Goal: Task Accomplishment & Management: Use online tool/utility

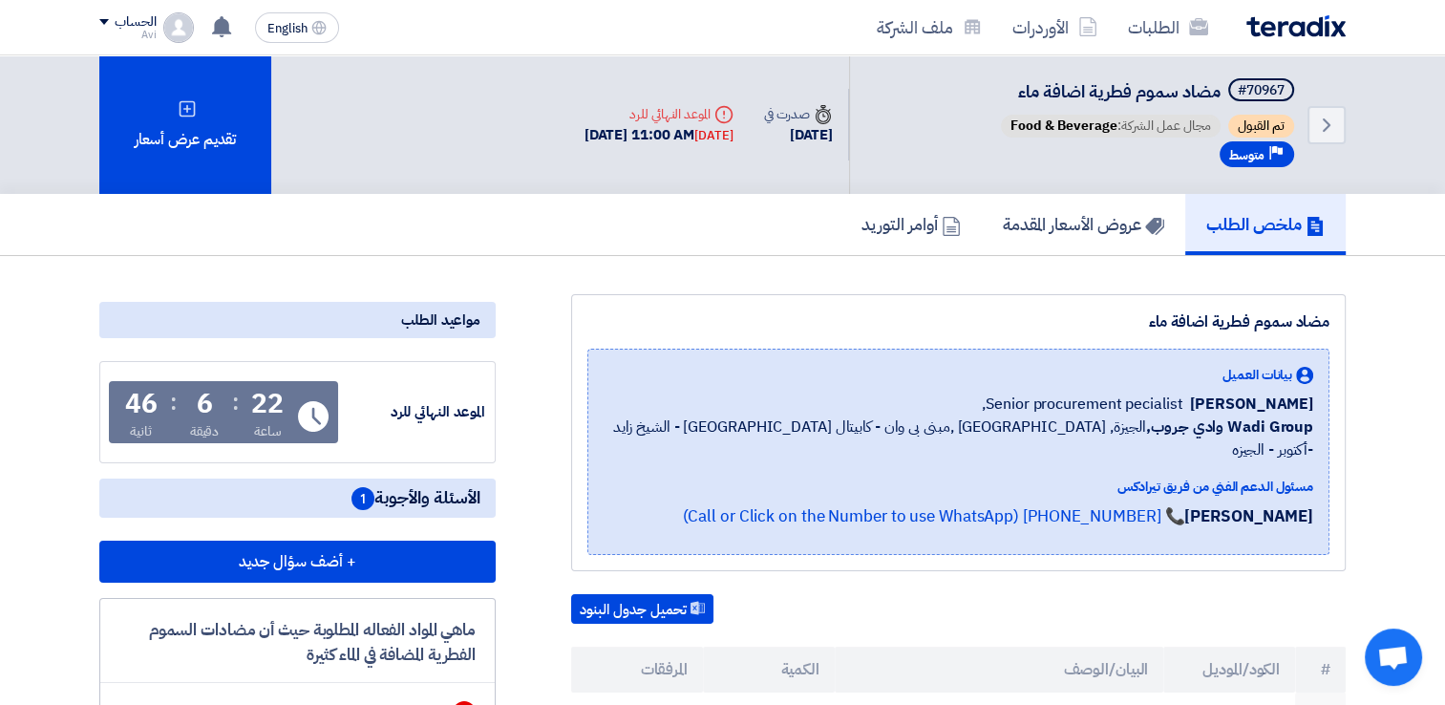
drag, startPoint x: 0, startPoint y: 0, endPoint x: 740, endPoint y: 254, distance: 782.4
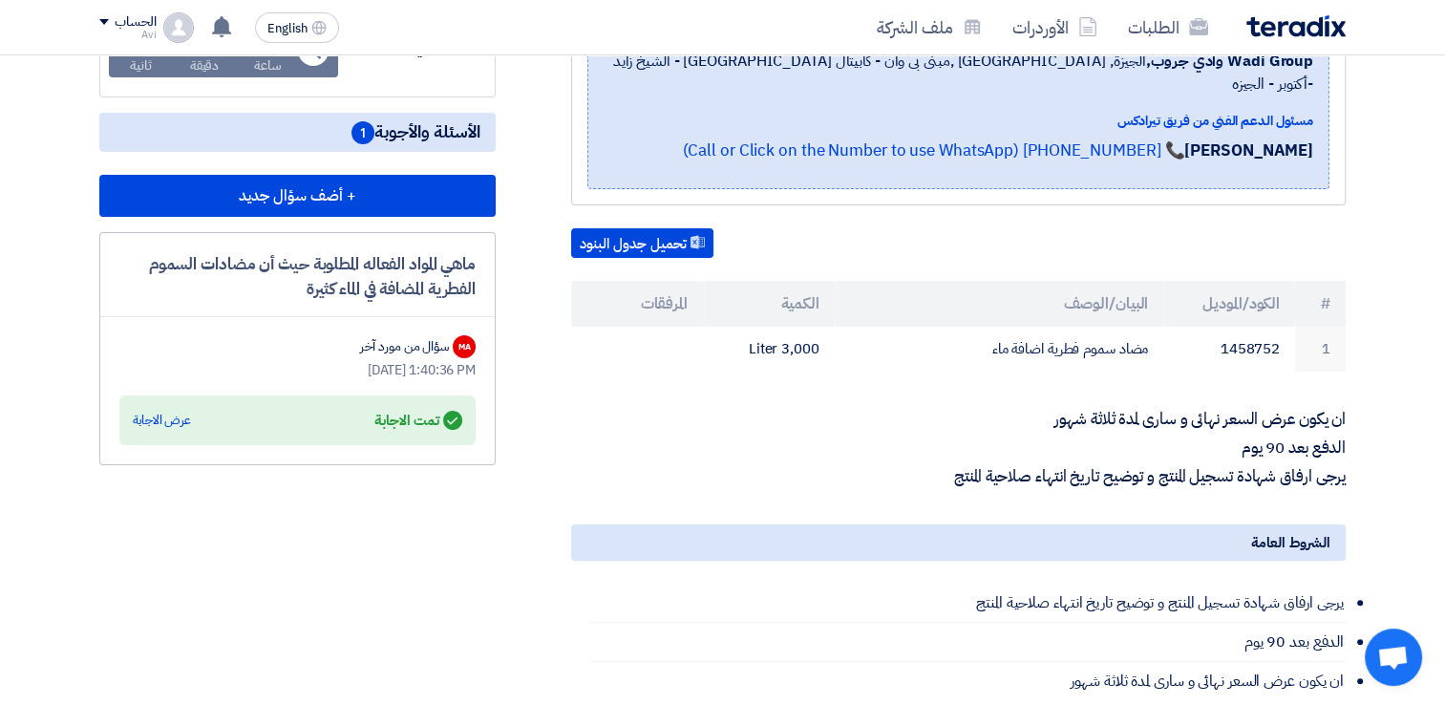
scroll to position [281, 0]
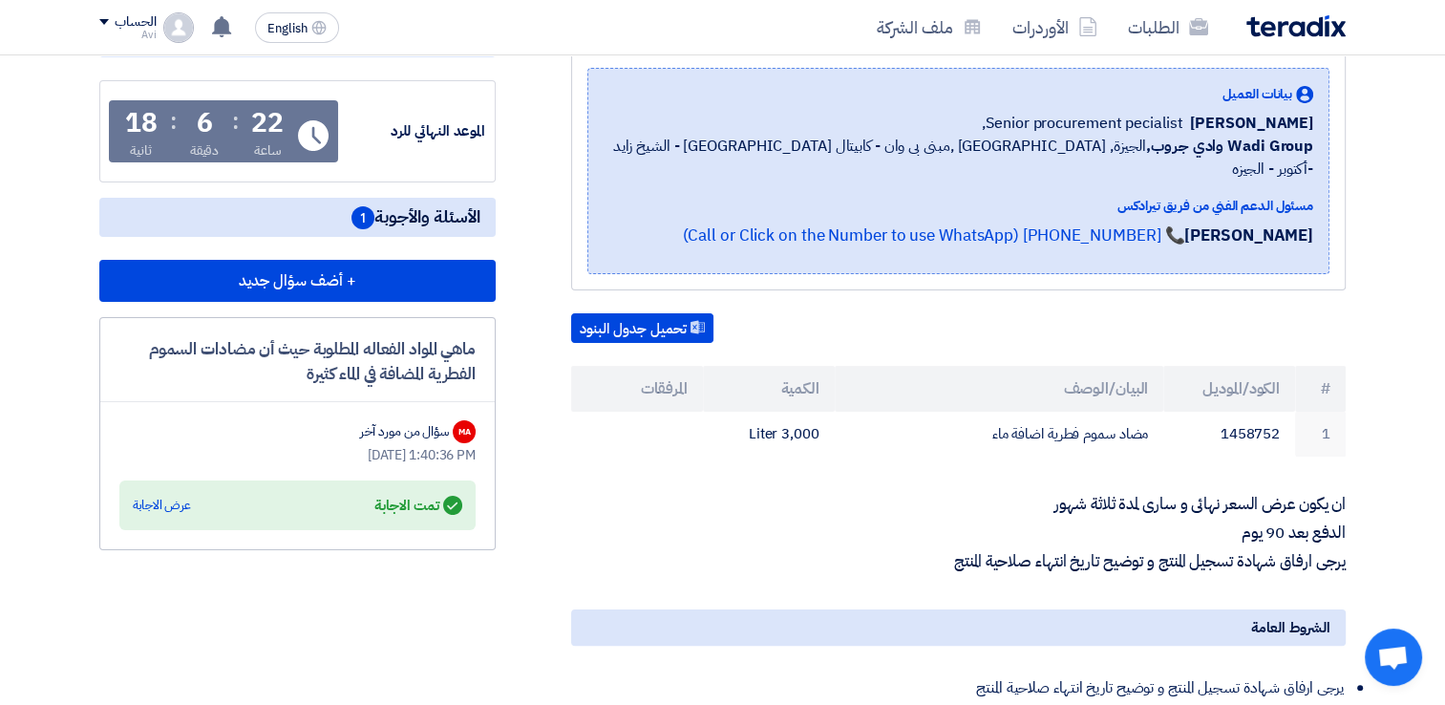
click at [1437, 265] on section "مضاد سموم فطرية اضافة ماء بيانات العميل [PERSON_NAME] Senior procurement pecial…" at bounding box center [722, 552] width 1445 height 1154
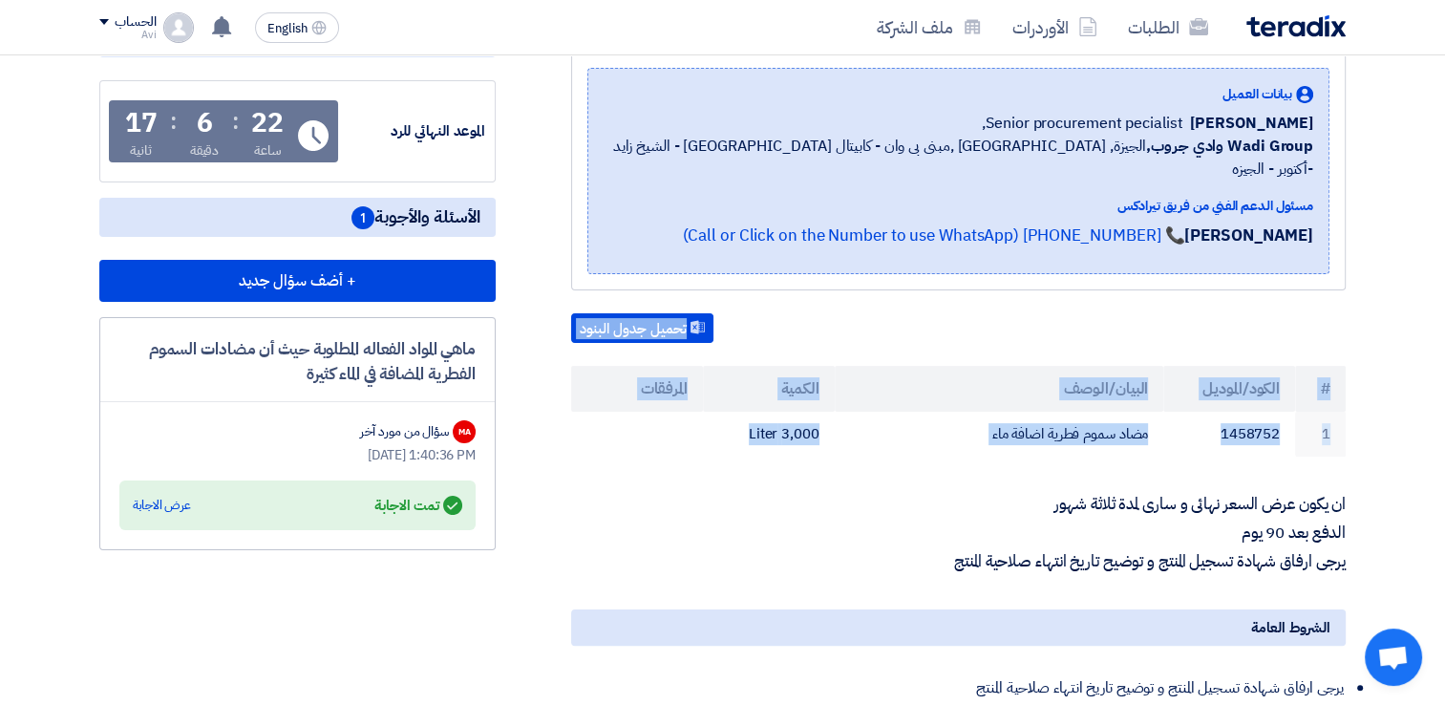
drag, startPoint x: 1437, startPoint y: 265, endPoint x: 1433, endPoint y: 316, distance: 51.7
click at [1433, 316] on section "مضاد سموم فطرية اضافة ماء بيانات العميل [PERSON_NAME] Senior procurement pecial…" at bounding box center [722, 552] width 1445 height 1154
drag, startPoint x: 1433, startPoint y: 316, endPoint x: 1407, endPoint y: 418, distance: 105.6
click at [1407, 418] on section "مضاد سموم فطرية اضافة ماء بيانات العميل [PERSON_NAME] Senior procurement pecial…" at bounding box center [722, 552] width 1445 height 1154
click at [1414, 368] on section "مضاد سموم فطرية اضافة ماء بيانات العميل [PERSON_NAME] Senior procurement pecial…" at bounding box center [722, 552] width 1445 height 1154
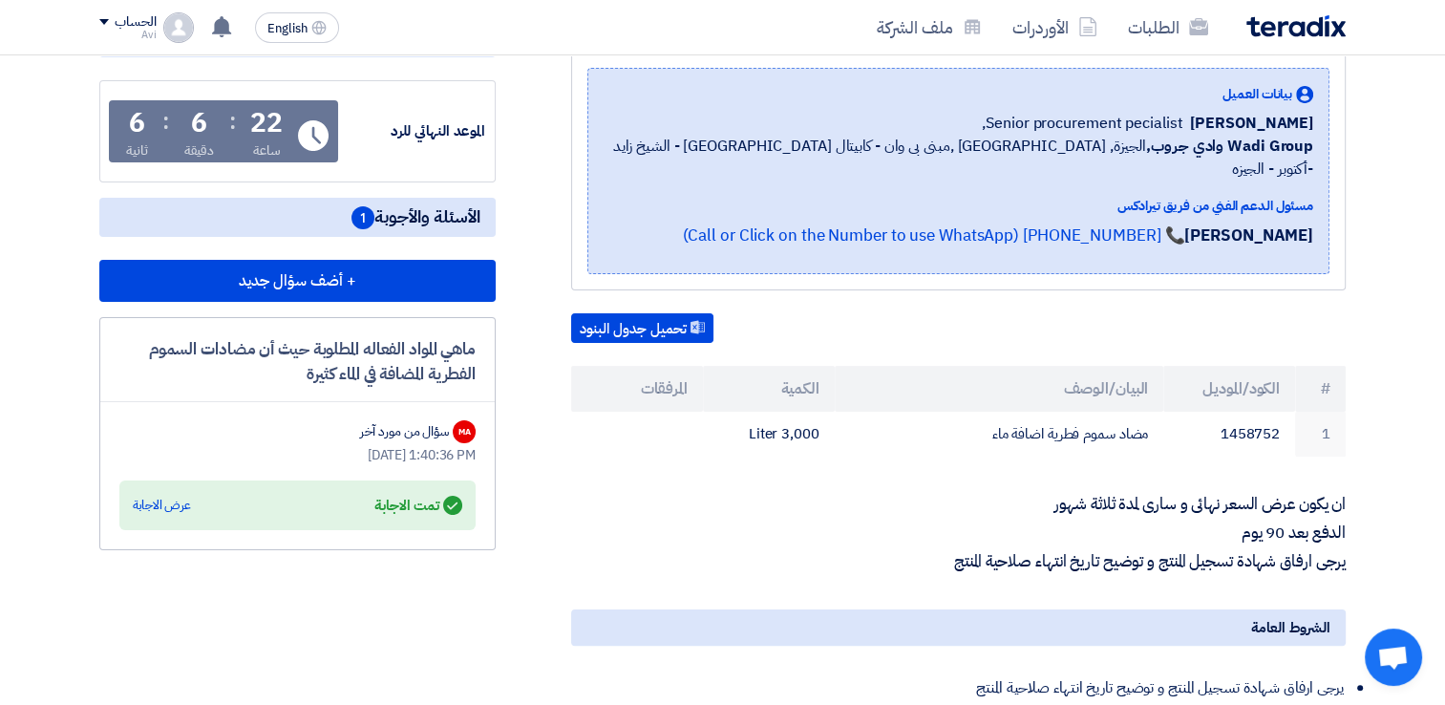
scroll to position [0, 0]
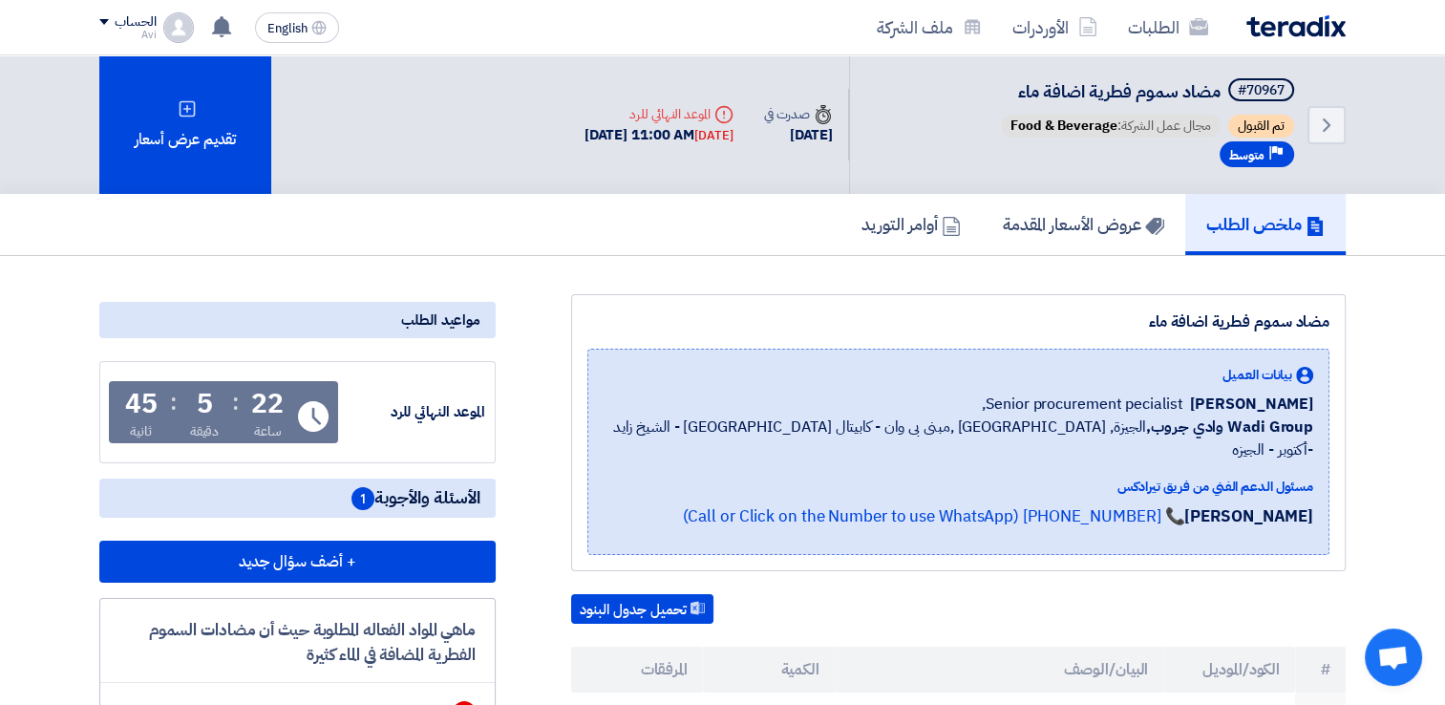
click at [351, 511] on h5 "الأسئلة والأجوبة 1" at bounding box center [297, 497] width 396 height 39
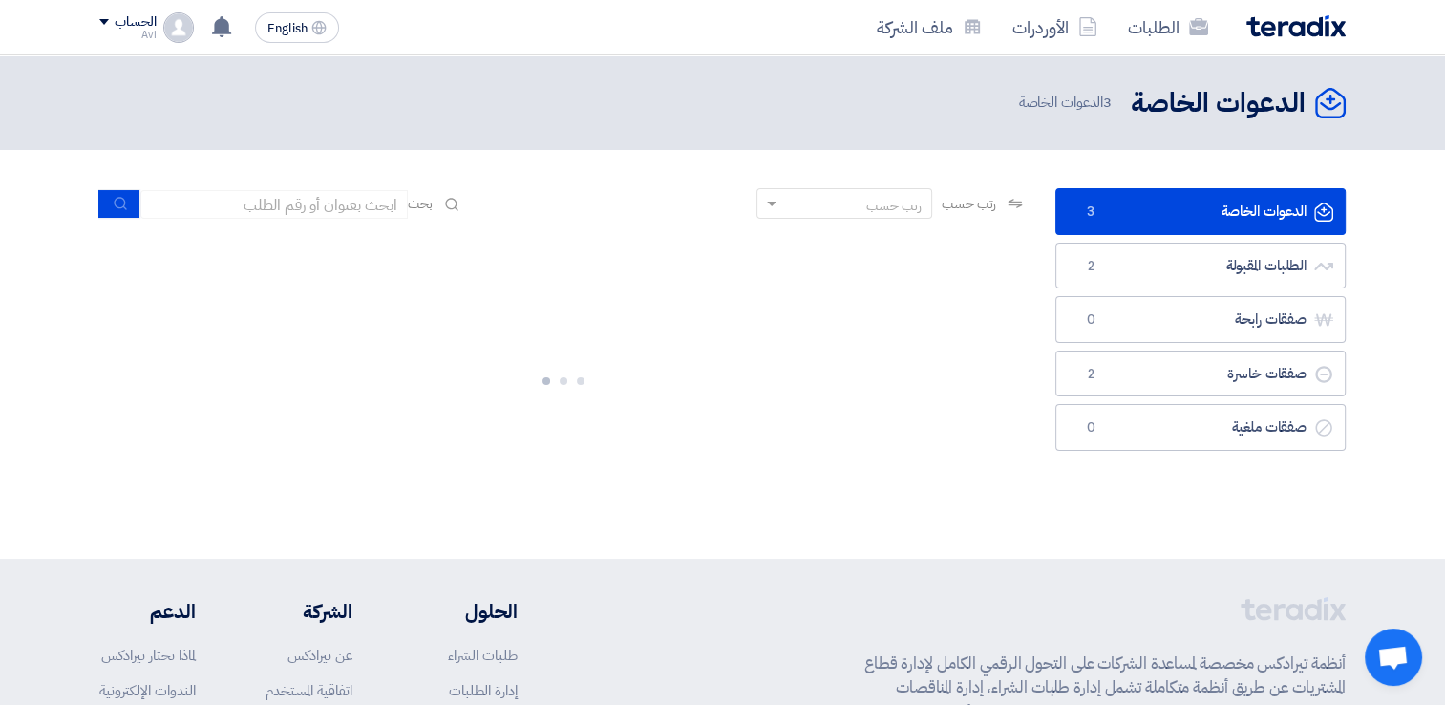
click at [455, 425] on div at bounding box center [562, 377] width 927 height 286
drag, startPoint x: 455, startPoint y: 425, endPoint x: 422, endPoint y: 483, distance: 67.2
click at [422, 483] on div at bounding box center [562, 377] width 927 height 286
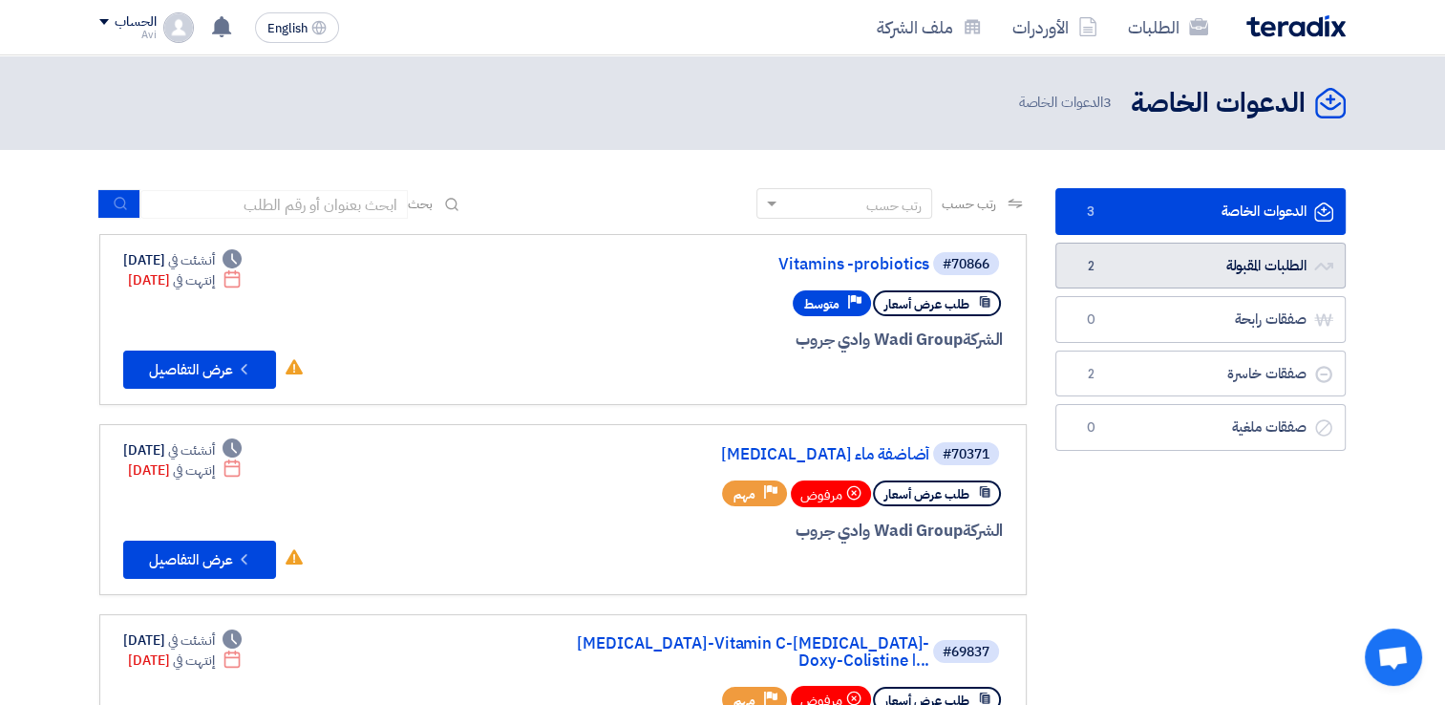
click at [1169, 259] on link "الطلبات المقبولة الطلبات المقبولة 2" at bounding box center [1200, 266] width 290 height 47
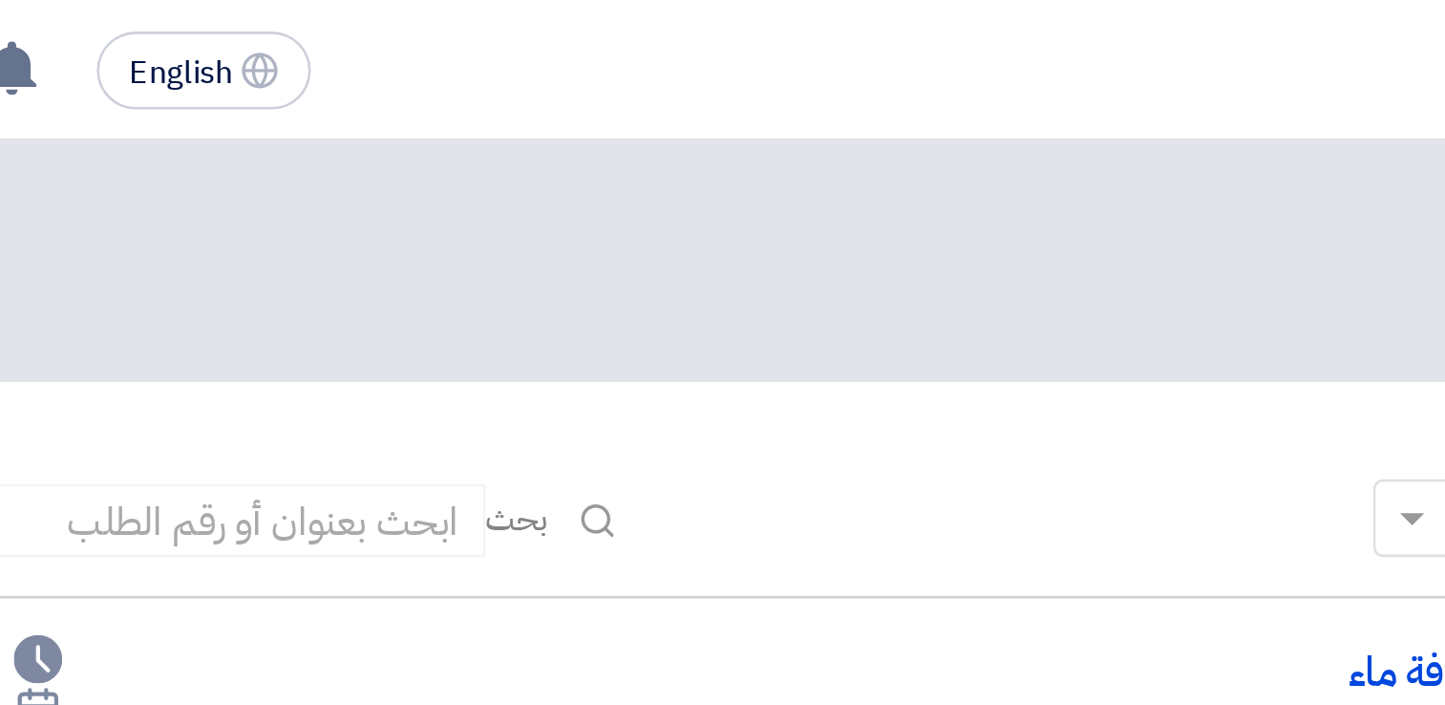
drag, startPoint x: 738, startPoint y: 0, endPoint x: 554, endPoint y: 106, distance: 212.6
click at [554, 106] on div "الطلبات المقبولة الطلبات المقبولة 2 الكل" at bounding box center [722, 102] width 1246 height 37
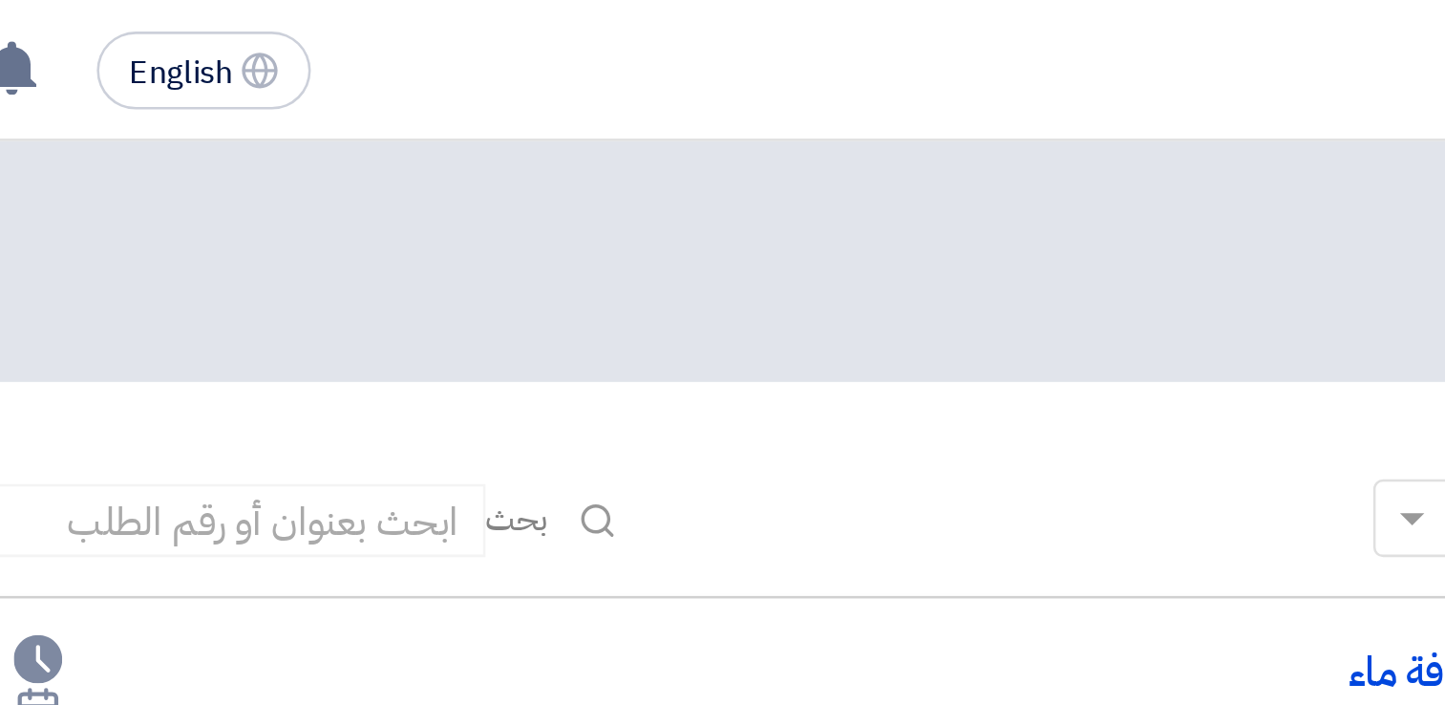
click at [554, 106] on div "الطلبات المقبولة الطلبات المقبولة 2 الكل" at bounding box center [722, 102] width 1246 height 37
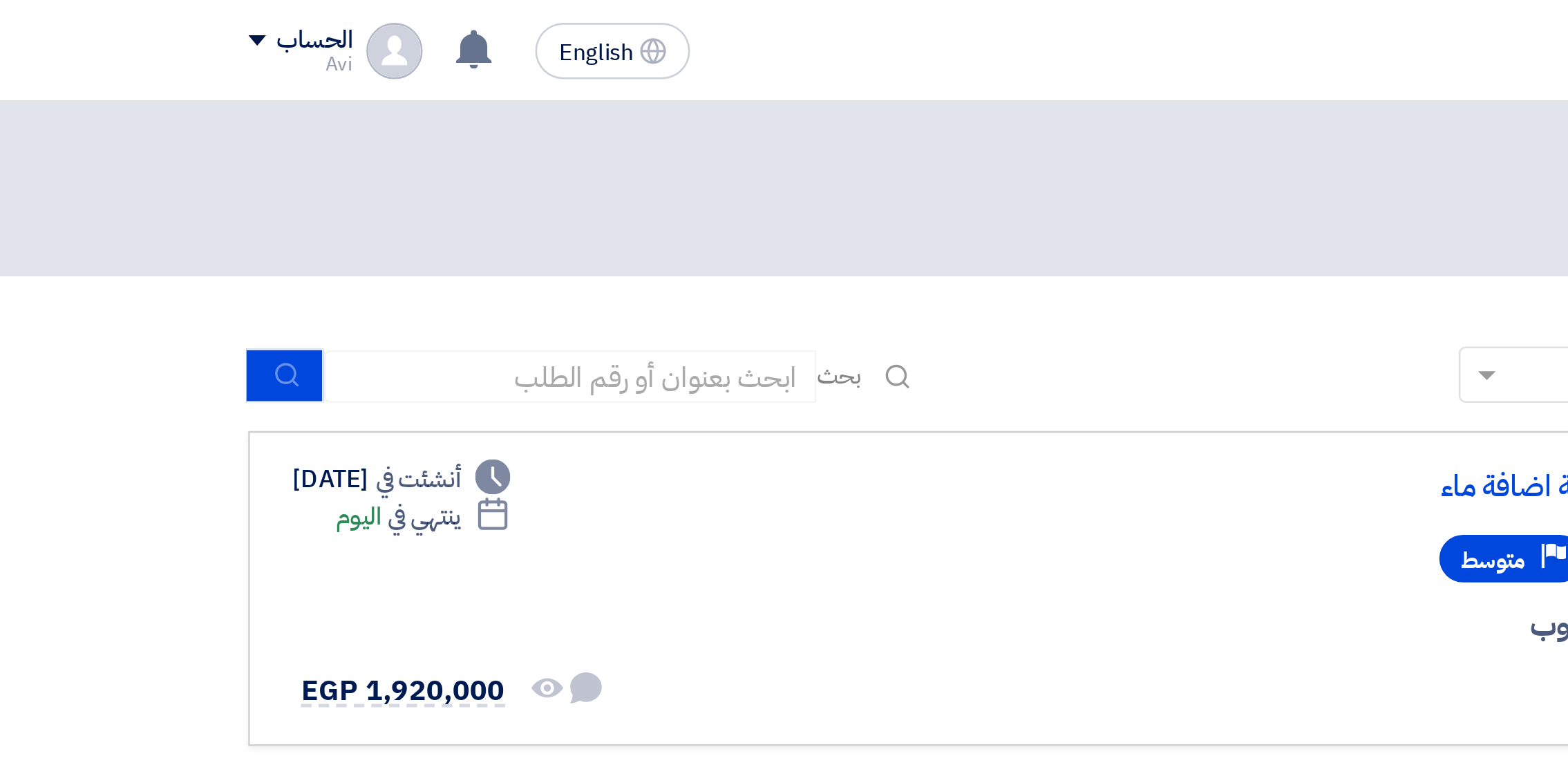
drag, startPoint x: 557, startPoint y: 0, endPoint x: 585, endPoint y: 297, distance: 298.3
click at [585, 297] on app-rfq-listing-content "رتب حسب رتب حسب بحث مجال الطلب مسؤول المشتريات نوع الطلب" at bounding box center [668, 283] width 671 height 294
